Goal: Task Accomplishment & Management: Manage account settings

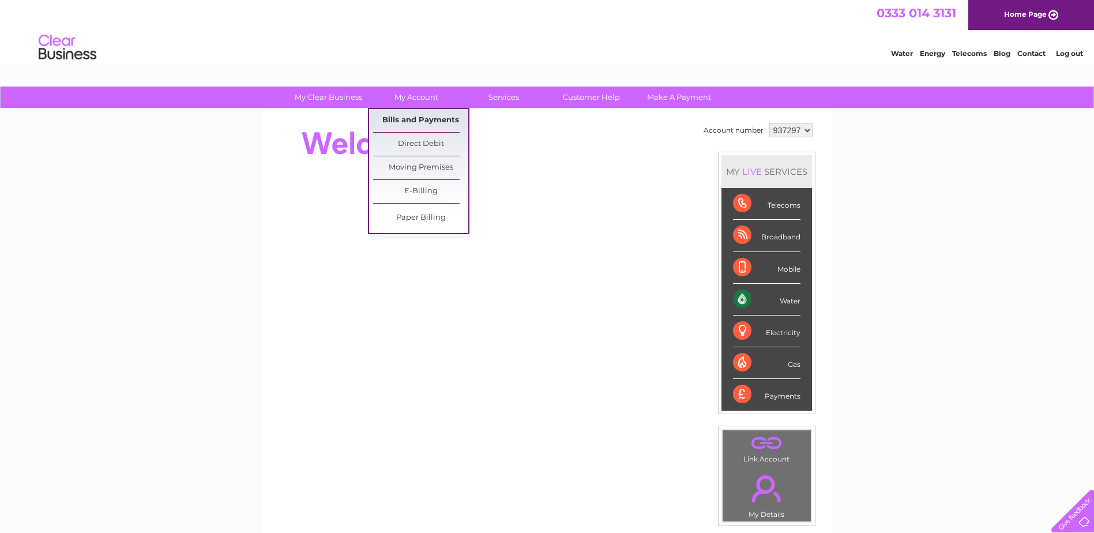
click at [427, 119] on link "Bills and Payments" at bounding box center [420, 120] width 95 height 23
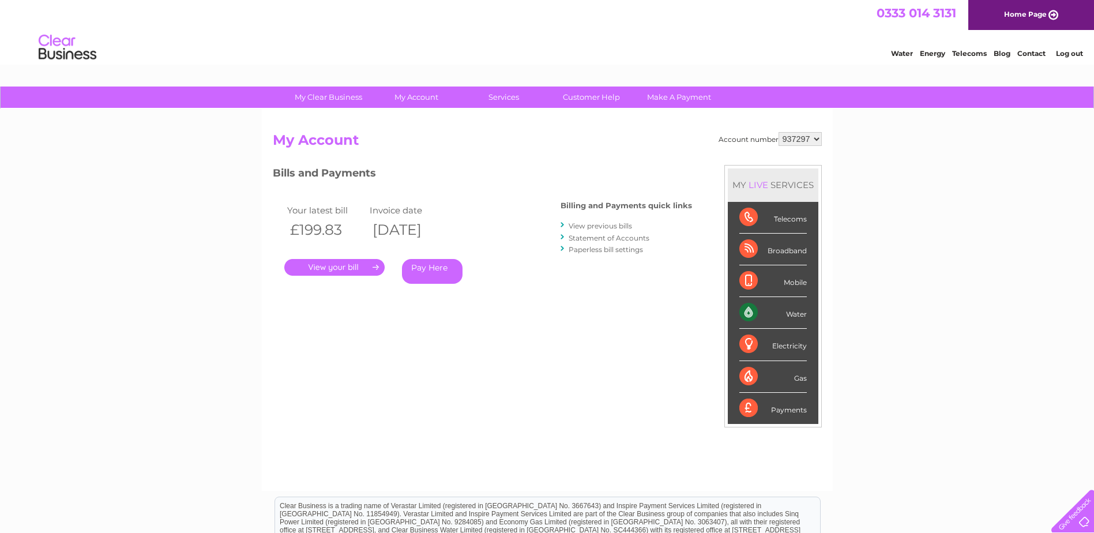
click at [339, 270] on link "." at bounding box center [334, 267] width 100 height 17
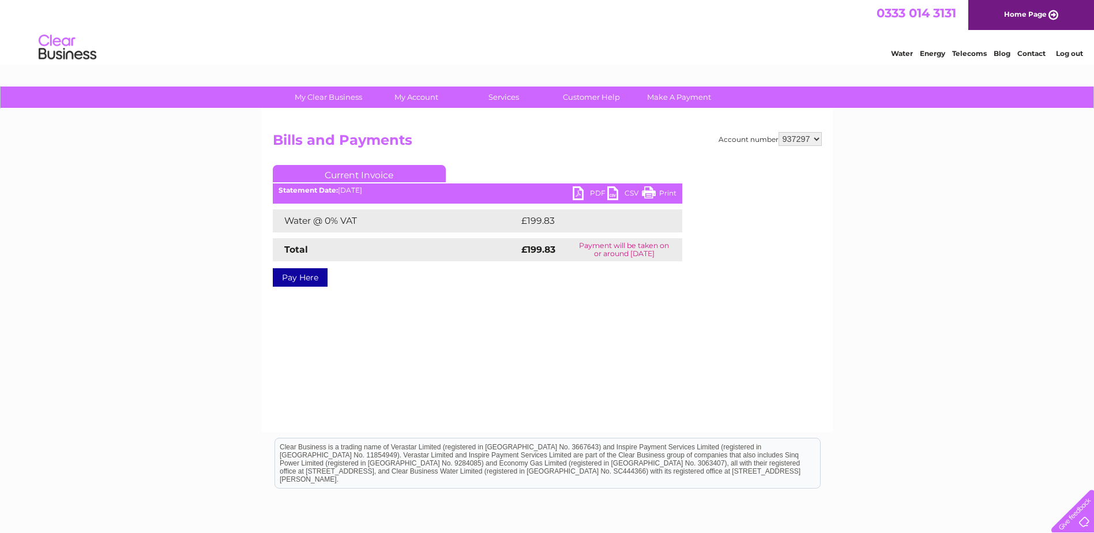
click at [582, 198] on link "PDF" at bounding box center [589, 194] width 35 height 17
